Goal: Task Accomplishment & Management: Complete application form

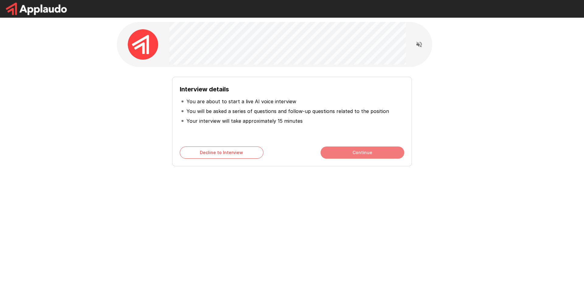
click at [338, 152] on button "Continue" at bounding box center [363, 152] width 84 height 12
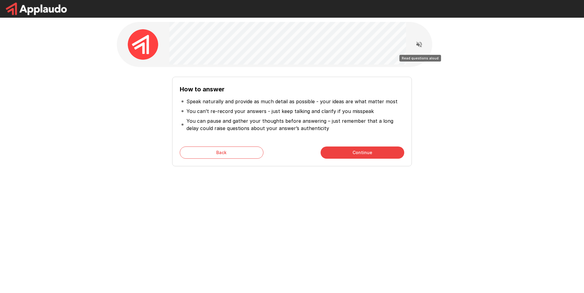
click at [419, 48] on icon "Read questions aloud" at bounding box center [419, 44] width 7 height 7
click at [360, 151] on button "Continue" at bounding box center [363, 152] width 84 height 12
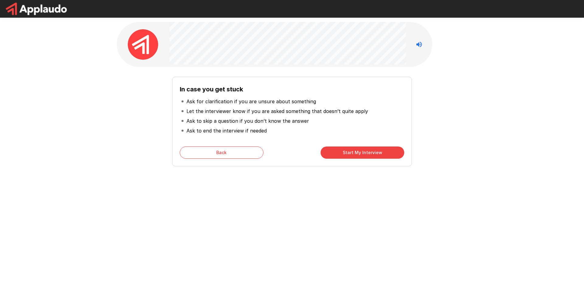
click at [368, 155] on button "Start My Interview" at bounding box center [363, 152] width 84 height 12
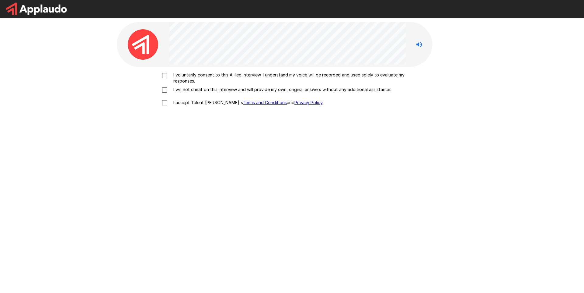
click at [167, 82] on label "I voluntarily consent to this AI-led interview. I understand my voice will be r…" at bounding box center [292, 78] width 268 height 12
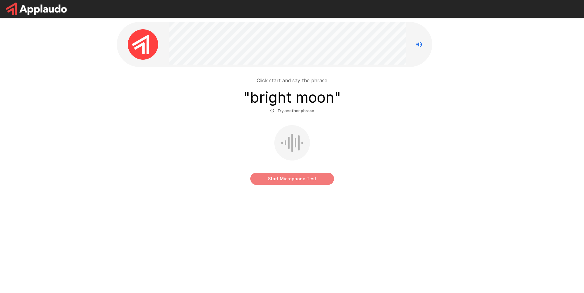
click at [295, 179] on button "Start Microphone Test" at bounding box center [292, 178] width 84 height 12
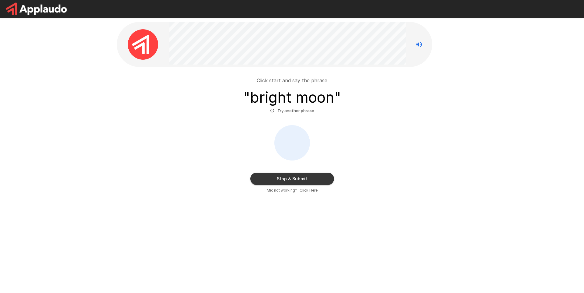
click at [309, 179] on button "Stop & Submit" at bounding box center [292, 178] width 84 height 12
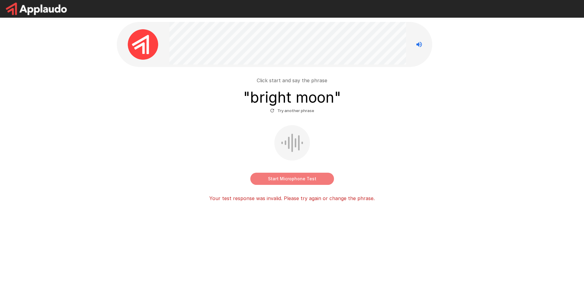
click at [315, 179] on button "Start Microphone Test" at bounding box center [292, 178] width 84 height 12
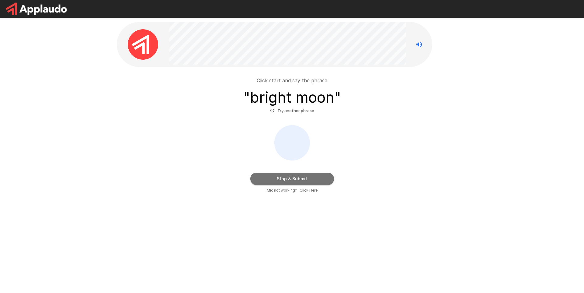
click at [312, 177] on button "Stop & Submit" at bounding box center [292, 178] width 84 height 12
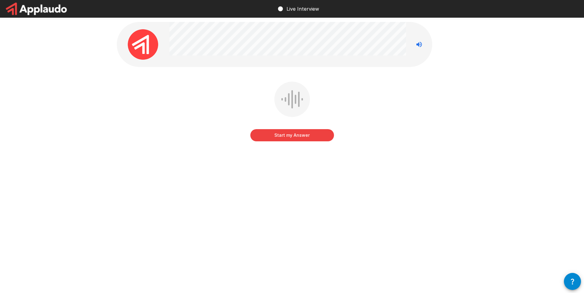
click at [299, 134] on button "Start my Answer" at bounding box center [292, 135] width 84 height 12
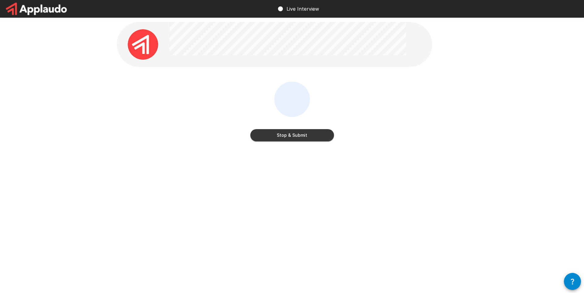
click at [299, 134] on button "Stop & Submit" at bounding box center [292, 135] width 84 height 12
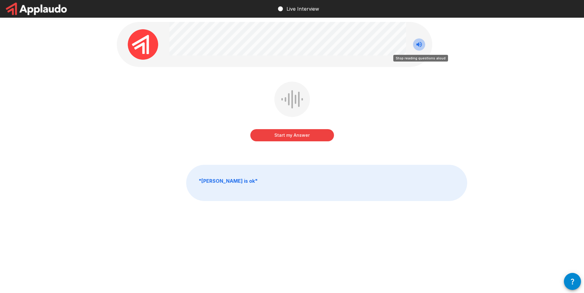
click at [416, 45] on icon "Stop reading questions aloud" at bounding box center [418, 44] width 5 height 5
click at [416, 45] on icon "Read questions aloud" at bounding box center [418, 44] width 5 height 5
click at [300, 137] on button "Start my Answer" at bounding box center [292, 135] width 84 height 12
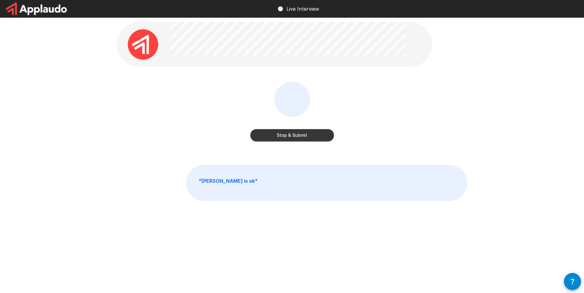
click at [306, 131] on button "Stop & Submit" at bounding box center [292, 135] width 84 height 12
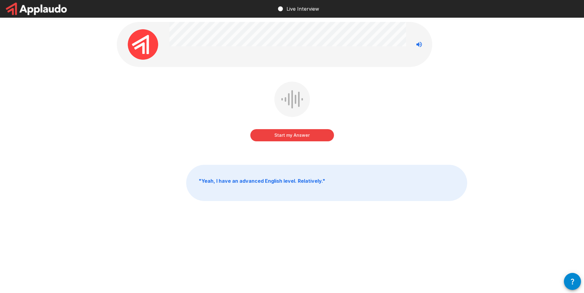
click at [308, 140] on button "Start my Answer" at bounding box center [292, 135] width 84 height 12
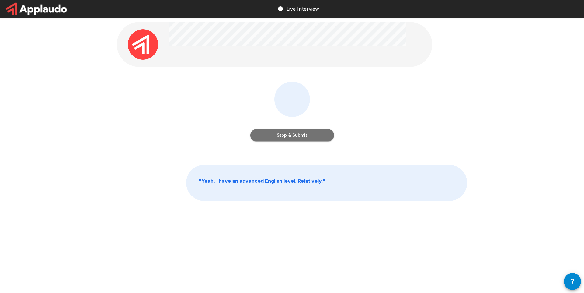
click at [295, 134] on button "Stop & Submit" at bounding box center [292, 135] width 84 height 12
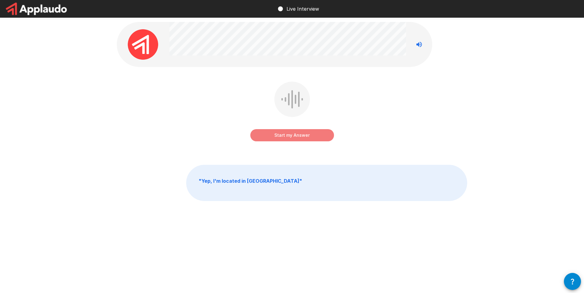
click at [297, 134] on button "Start my Answer" at bounding box center [292, 135] width 84 height 12
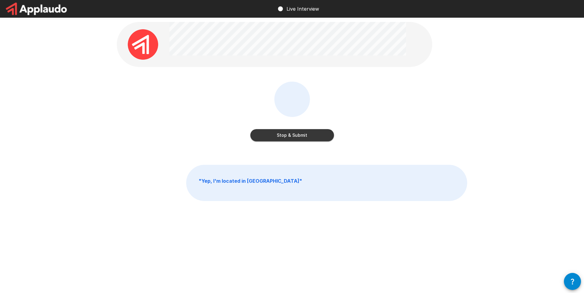
click at [305, 141] on div "Stop & Submit" at bounding box center [292, 113] width 84 height 62
click at [308, 134] on button "Stop & Submit" at bounding box center [292, 135] width 84 height 12
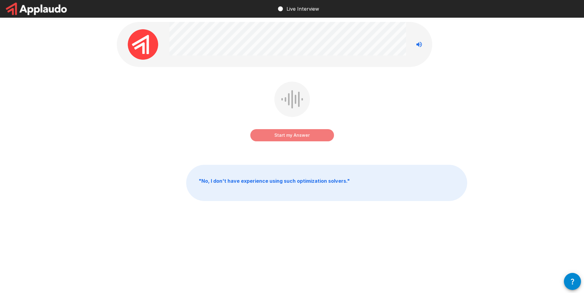
click at [298, 135] on button "Start my Answer" at bounding box center [292, 135] width 84 height 12
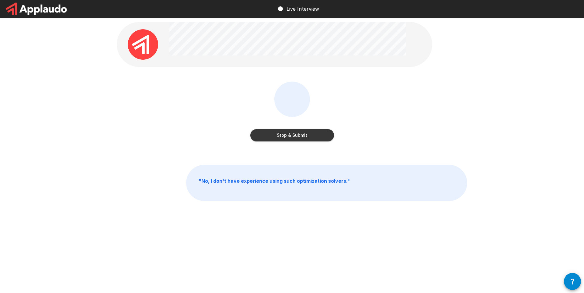
click at [298, 137] on button "Stop & Submit" at bounding box center [292, 135] width 84 height 12
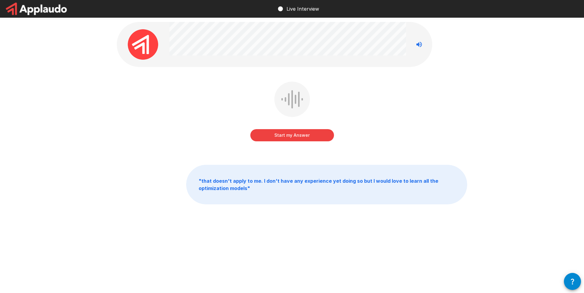
click at [294, 136] on button "Start my Answer" at bounding box center [292, 135] width 84 height 12
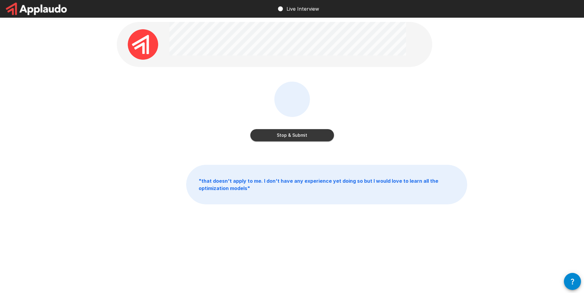
click at [301, 135] on button "Stop & Submit" at bounding box center [292, 135] width 84 height 12
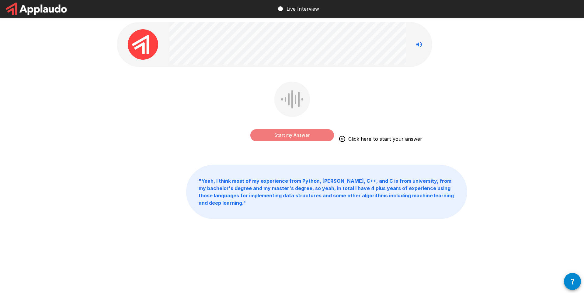
click at [295, 136] on button "Start my Answer" at bounding box center [292, 135] width 84 height 12
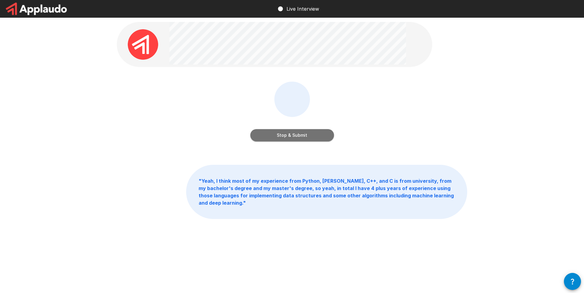
click at [302, 136] on button "Stop & Submit" at bounding box center [292, 135] width 84 height 12
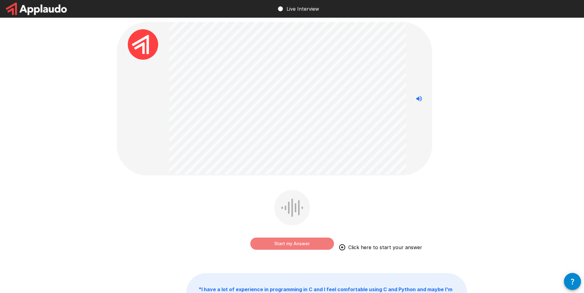
click at [291, 246] on button "Start my Answer" at bounding box center [292, 243] width 84 height 12
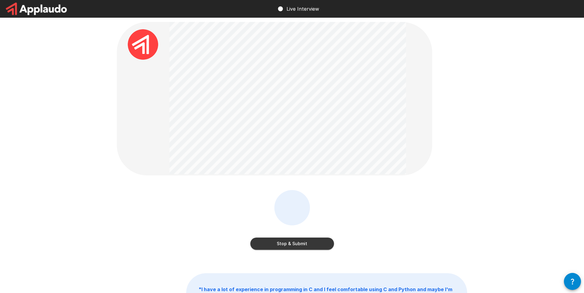
click at [291, 246] on button "Stop & Submit" at bounding box center [292, 243] width 84 height 12
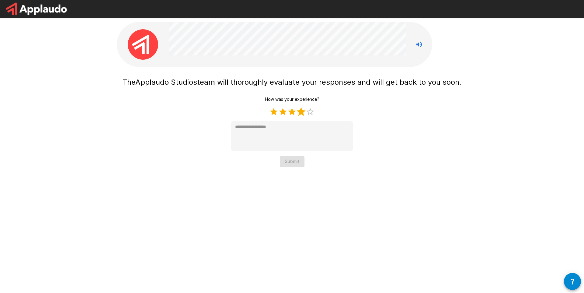
click at [300, 109] on label "4 Stars" at bounding box center [301, 111] width 9 height 9
type textarea "*"
click at [295, 162] on button "Submit" at bounding box center [292, 161] width 25 height 11
